Goal: Task Accomplishment & Management: Manage account settings

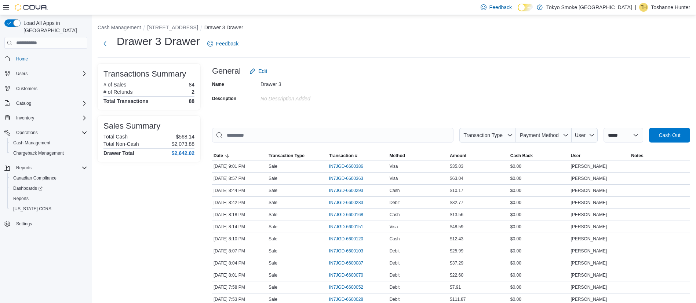
scroll to position [59, 0]
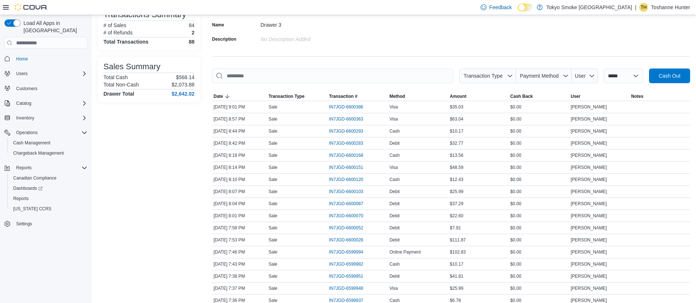
click at [663, 3] on p "Toshanne Hunter" at bounding box center [670, 7] width 39 height 9
click at [642, 69] on span "Sign Out" at bounding box center [643, 70] width 20 height 7
